Goal: Information Seeking & Learning: Learn about a topic

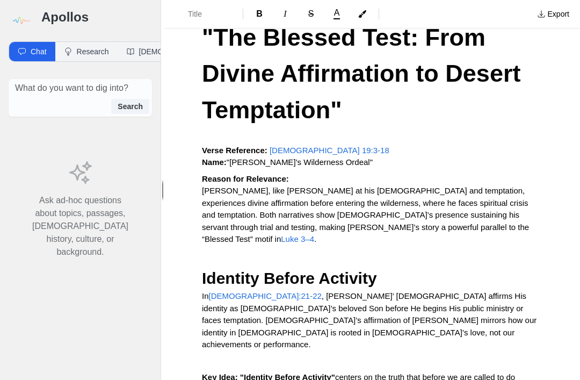
scroll to position [71, 0]
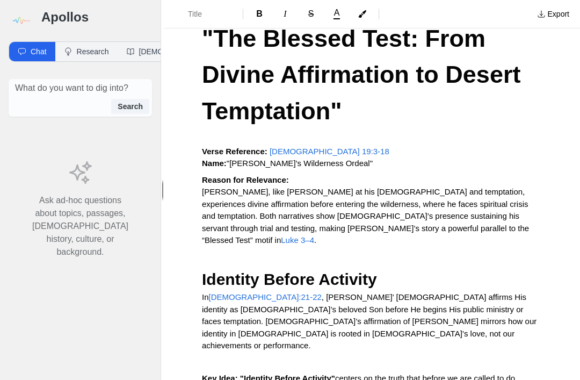
click at [93, 42] on button "Research" at bounding box center [86, 51] width 62 height 19
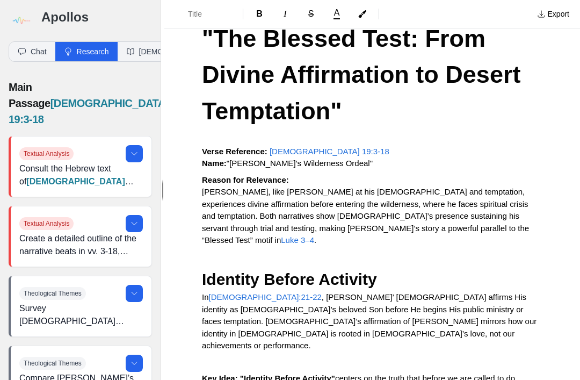
scroll to position [0, 0]
click at [45, 42] on button "Chat" at bounding box center [32, 51] width 46 height 19
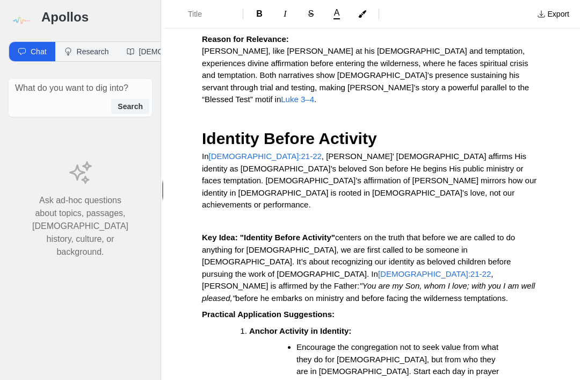
scroll to position [213, 0]
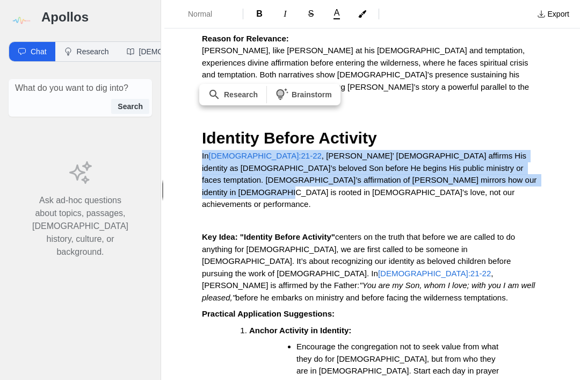
copy p "In [DEMOGRAPHIC_DATA]:21-22 , [PERSON_NAME]’ [DEMOGRAPHIC_DATA] affirms His ide…"
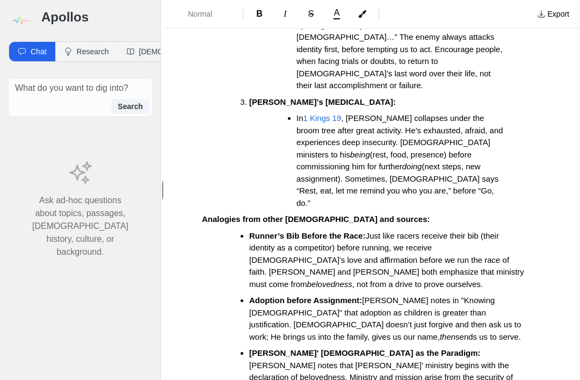
scroll to position [683, 0]
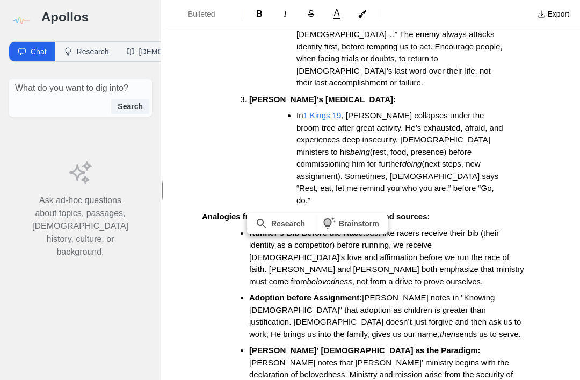
copy li "Tree and Fruit: In [PERSON_NAME][DEMOGRAPHIC_DATA]:17 , “A good tree bears good…"
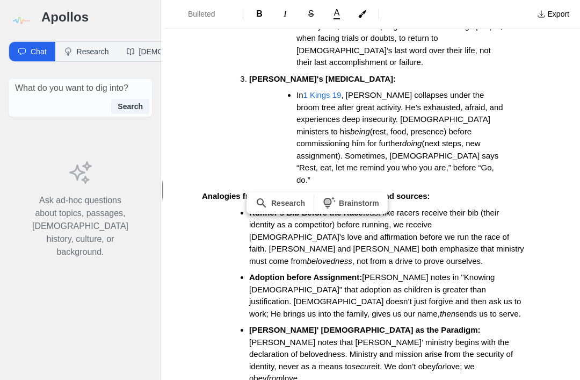
scroll to position [704, 0]
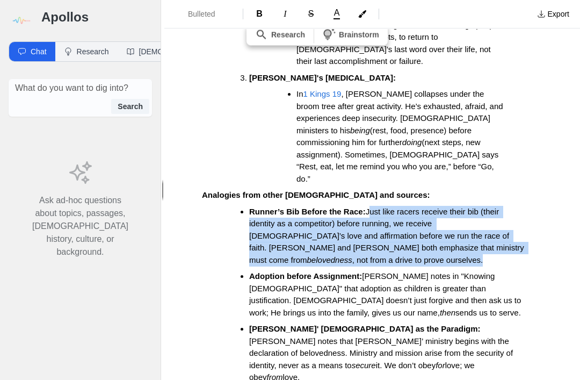
copy li "Just like racers receive their bib (their identity as a competitor) before runn…"
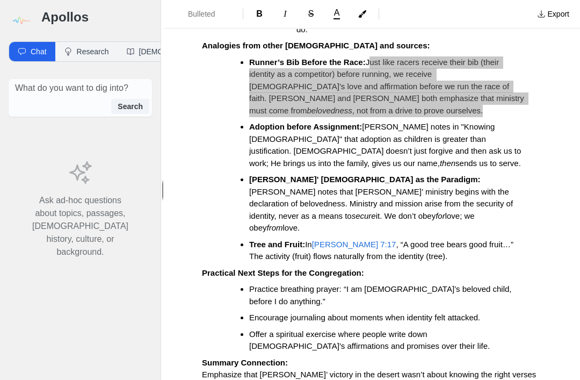
scroll to position [855, 0]
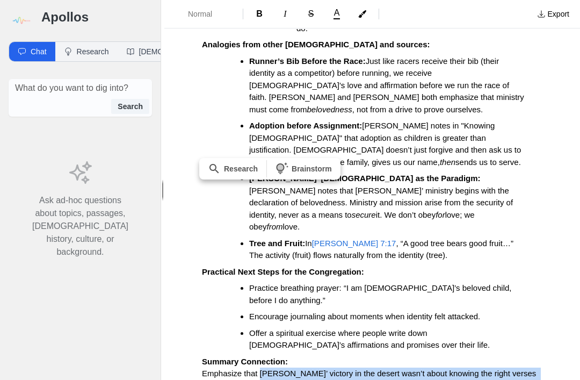
copy span "[PERSON_NAME]’ victory in the desert wasn’t about knowing the right verses alon…"
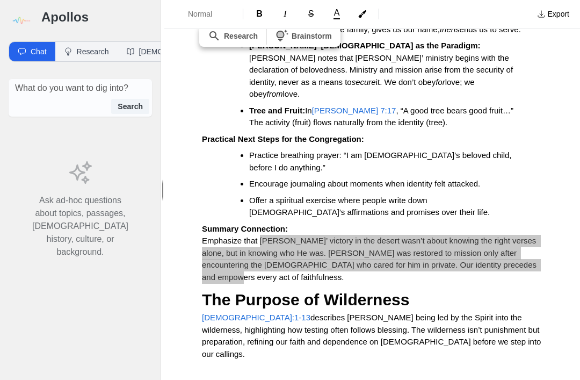
scroll to position [989, 0]
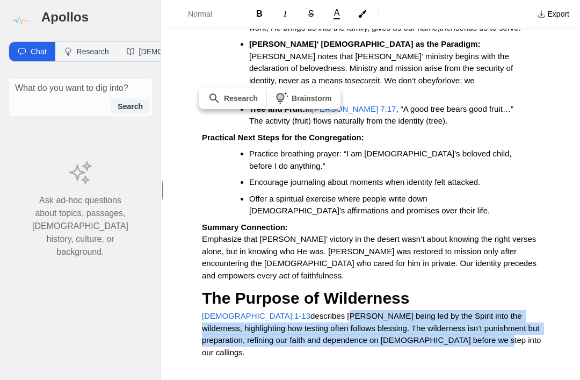
copy span "[PERSON_NAME] being led by the Spirit into the wilderness, highlighting how tes…"
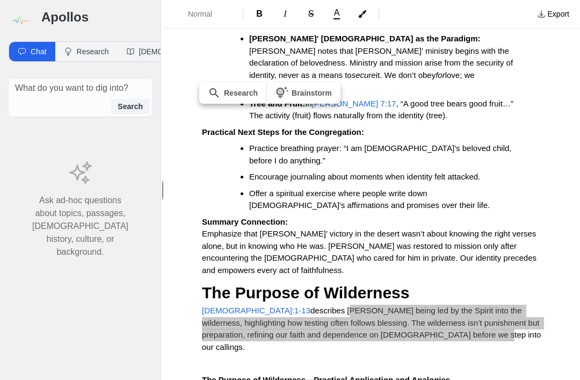
scroll to position [995, 0]
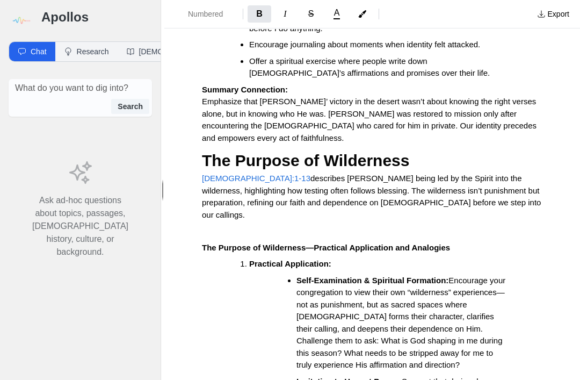
scroll to position [1130, 0]
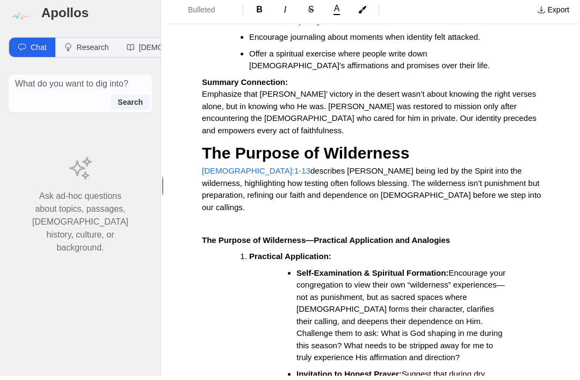
click at [400, 272] on span "Encourage your congregation to view their own “wilderness” experiences—not as p…" at bounding box center [402, 319] width 211 height 94
click at [399, 272] on span "Encourage your congregation to view their own “wilderness” experiences—not as p…" at bounding box center [402, 319] width 211 height 94
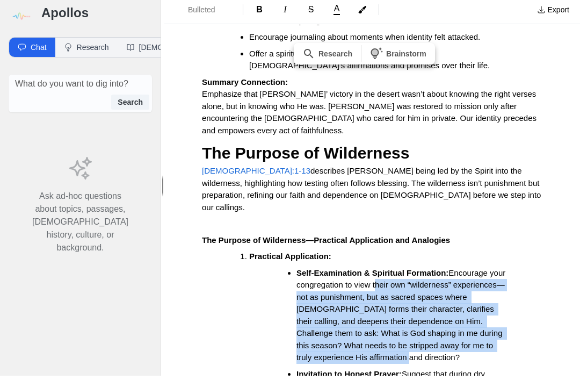
copy span "their own “wilderness” experiences—not as punishment, but as sacred spaces wher…"
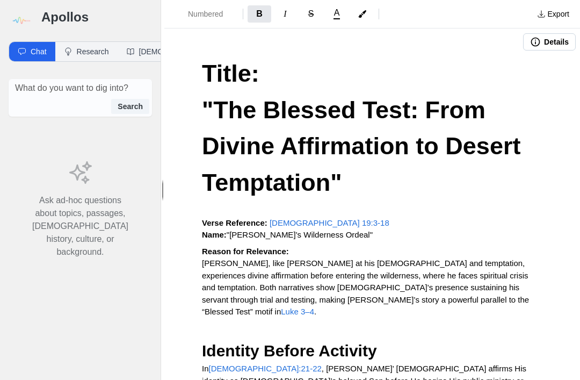
scroll to position [0, 0]
